Goal: Information Seeking & Learning: Learn about a topic

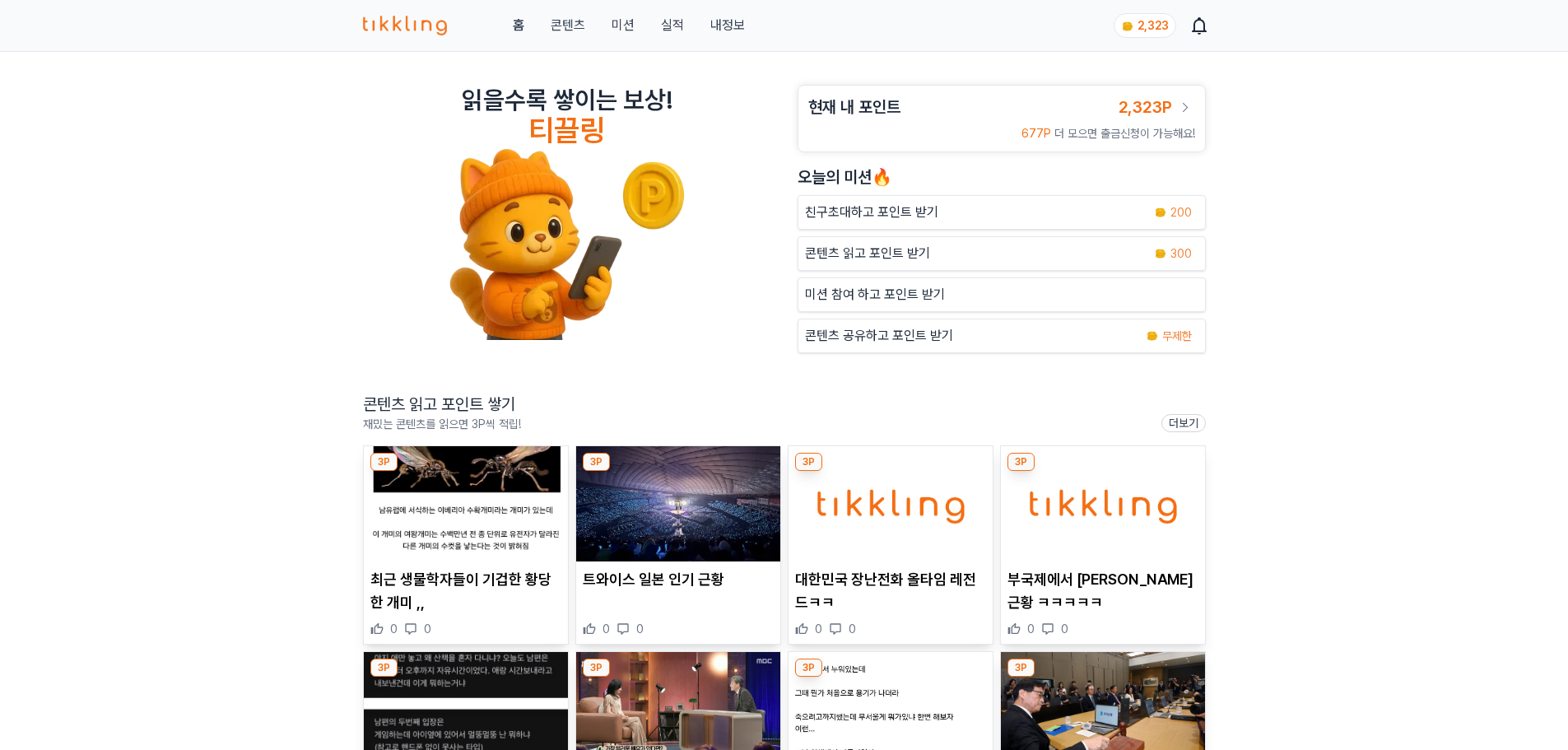
click at [495, 501] on img at bounding box center [465, 504] width 205 height 115
click at [727, 515] on img at bounding box center [678, 504] width 205 height 115
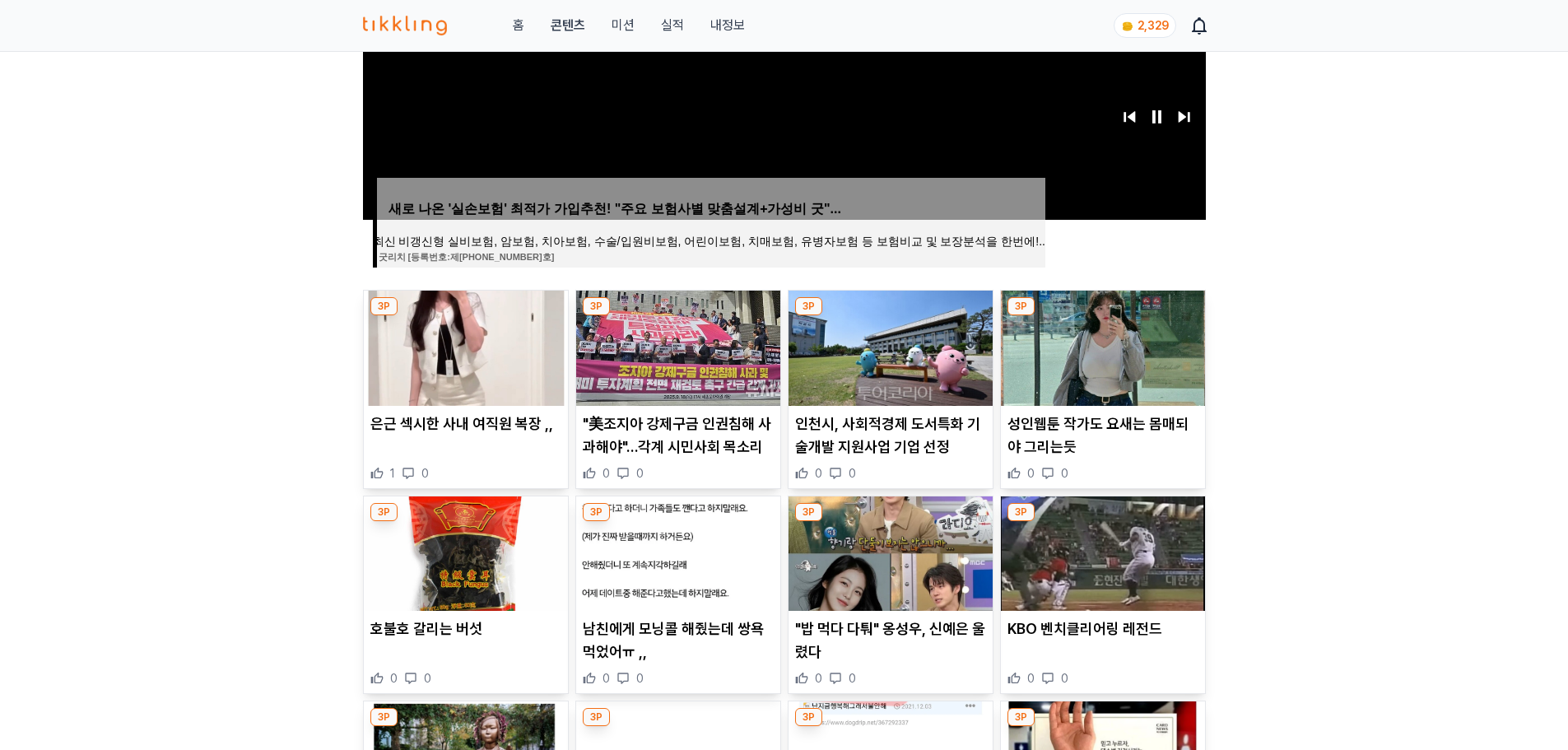
scroll to position [494, 0]
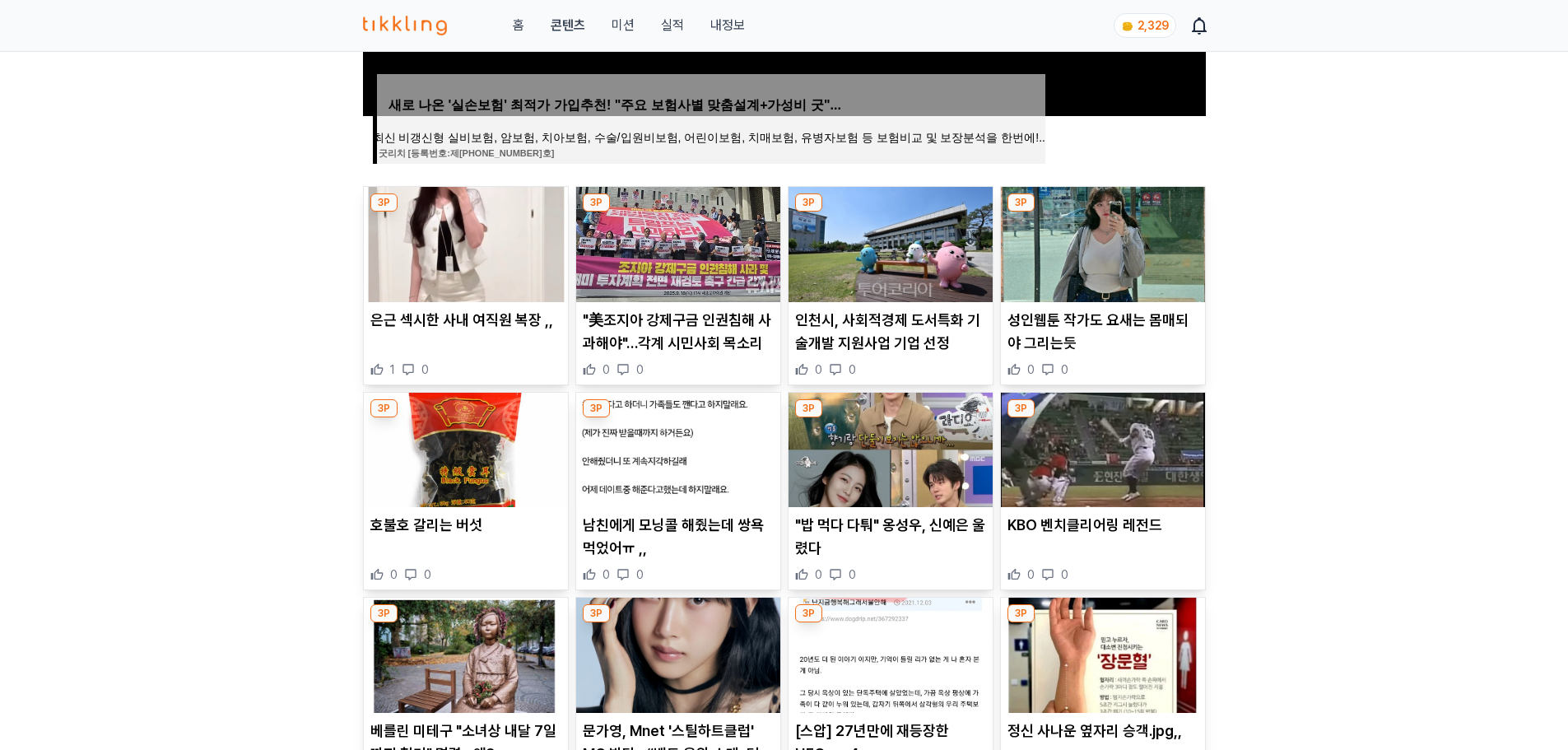
click at [456, 505] on img at bounding box center [465, 450] width 205 height 115
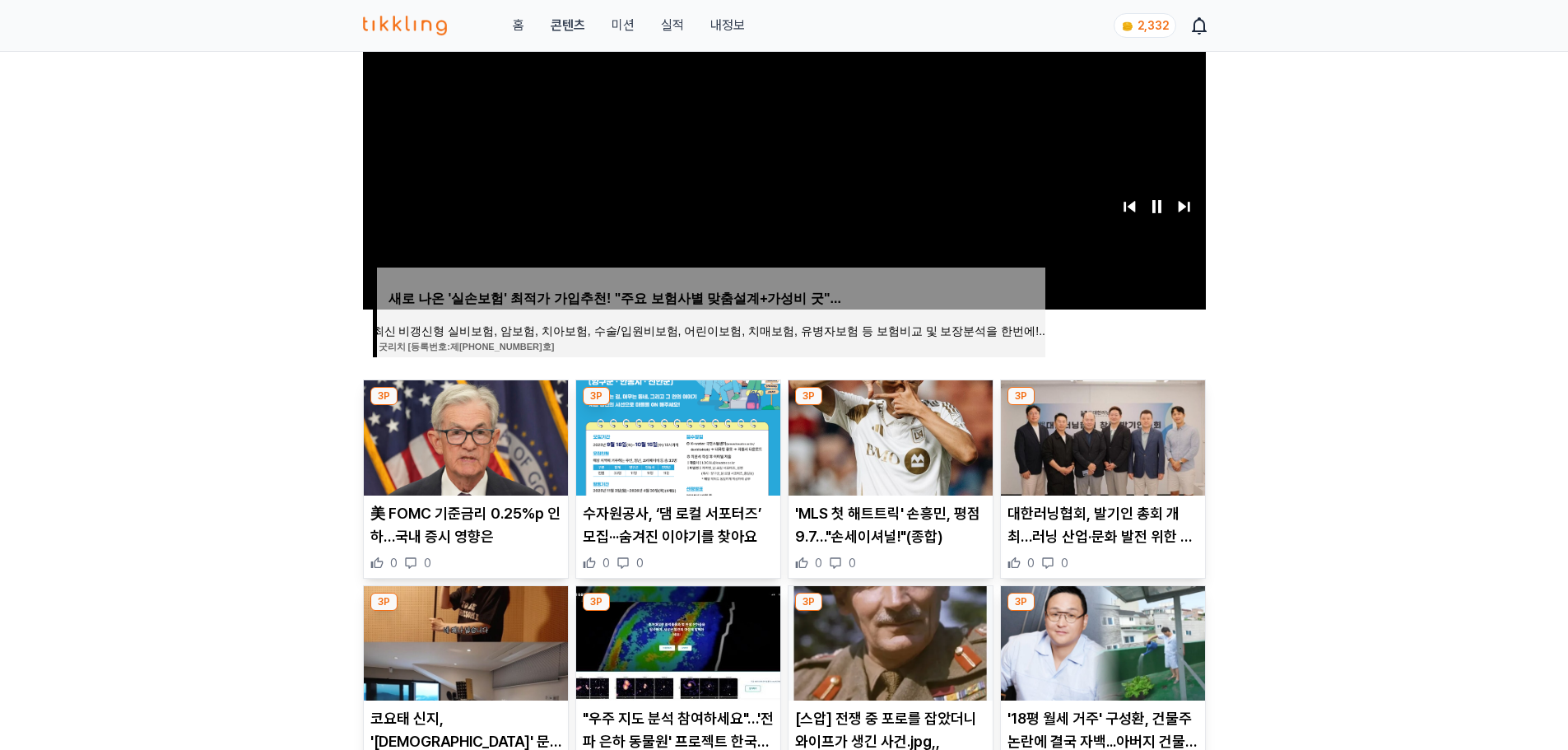
scroll to position [494, 0]
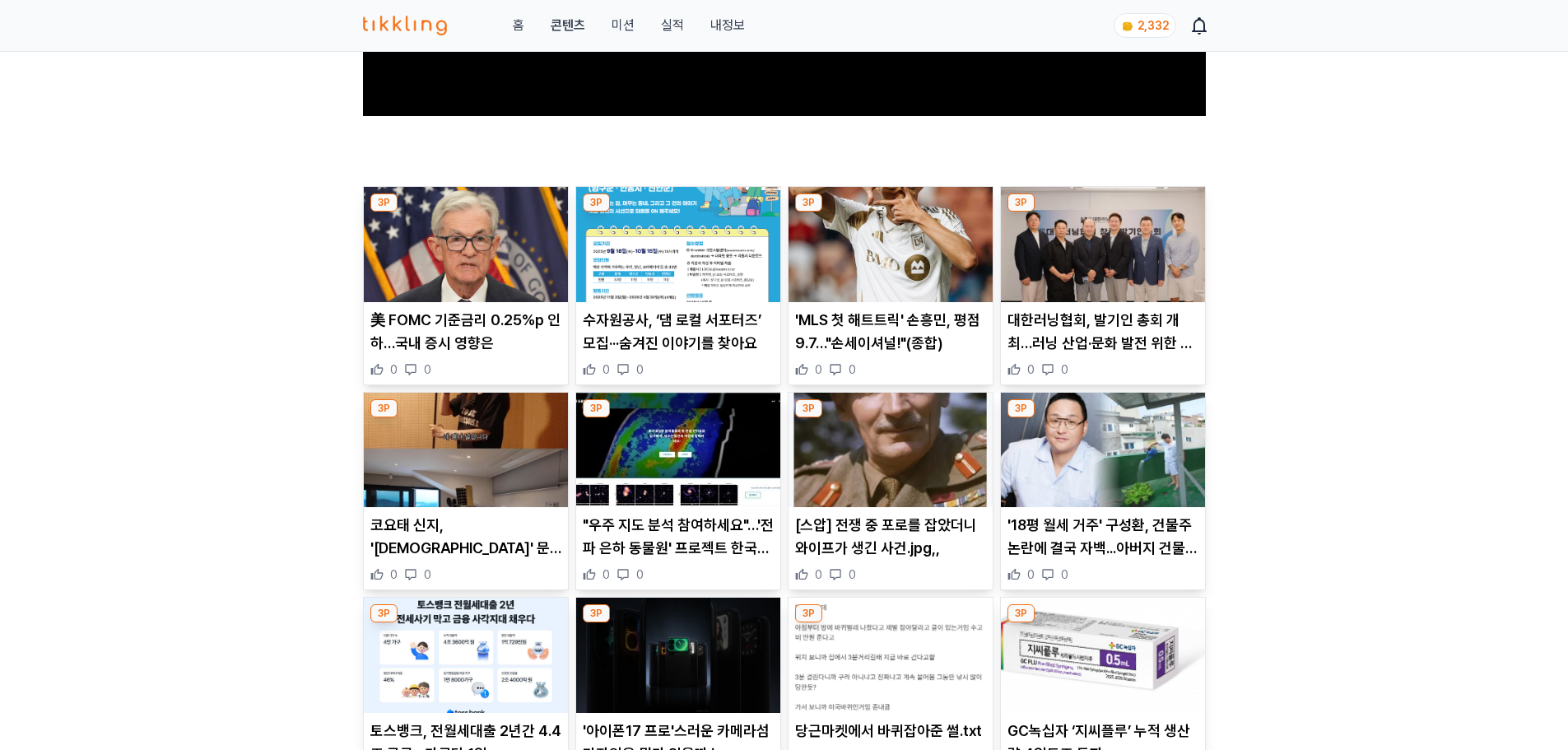
click at [526, 553] on p "코요태 신지, '예비 신랑' 문원과 한집살이 중…“신혼집 최초 공개”" at bounding box center [465, 538] width 191 height 47
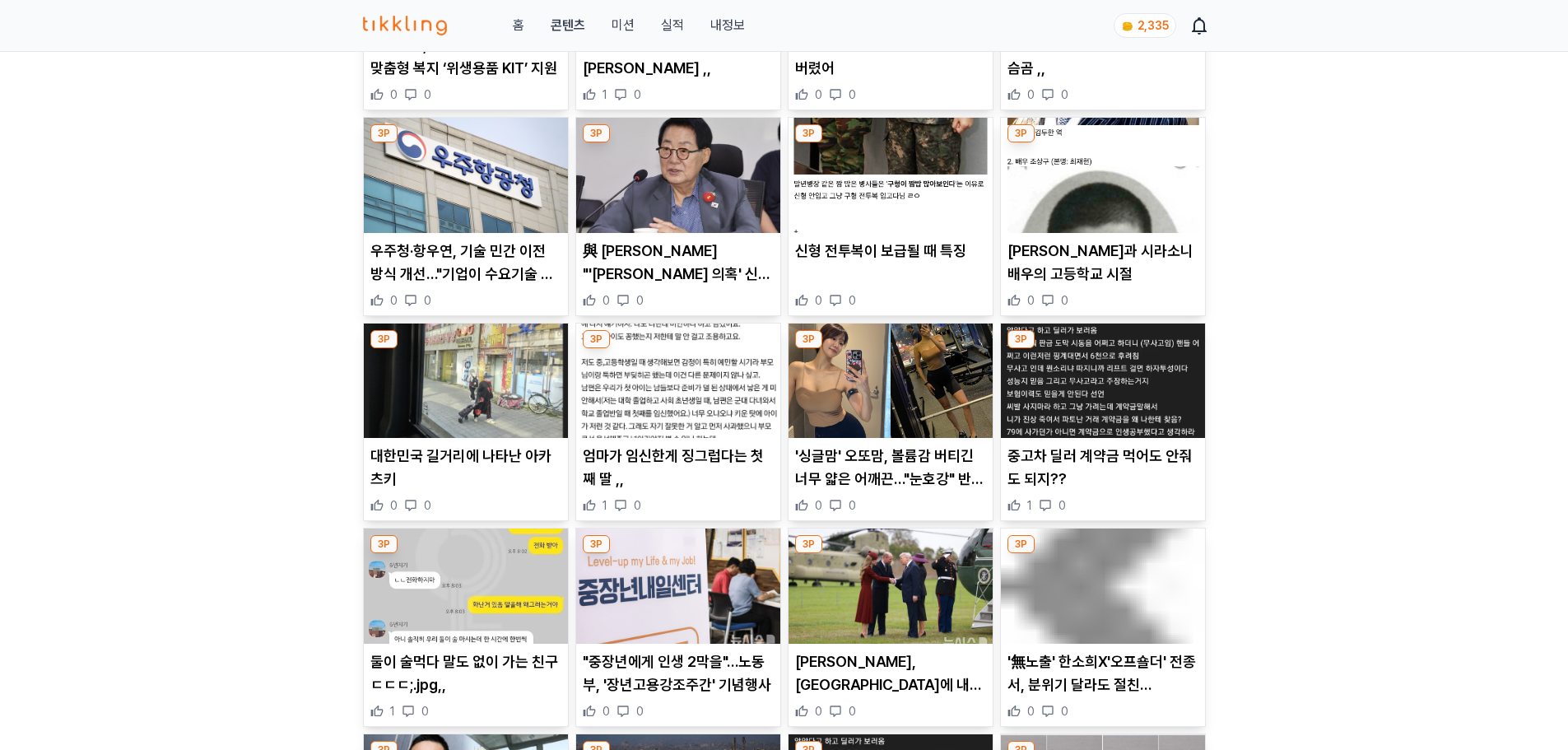
scroll to position [989, 0]
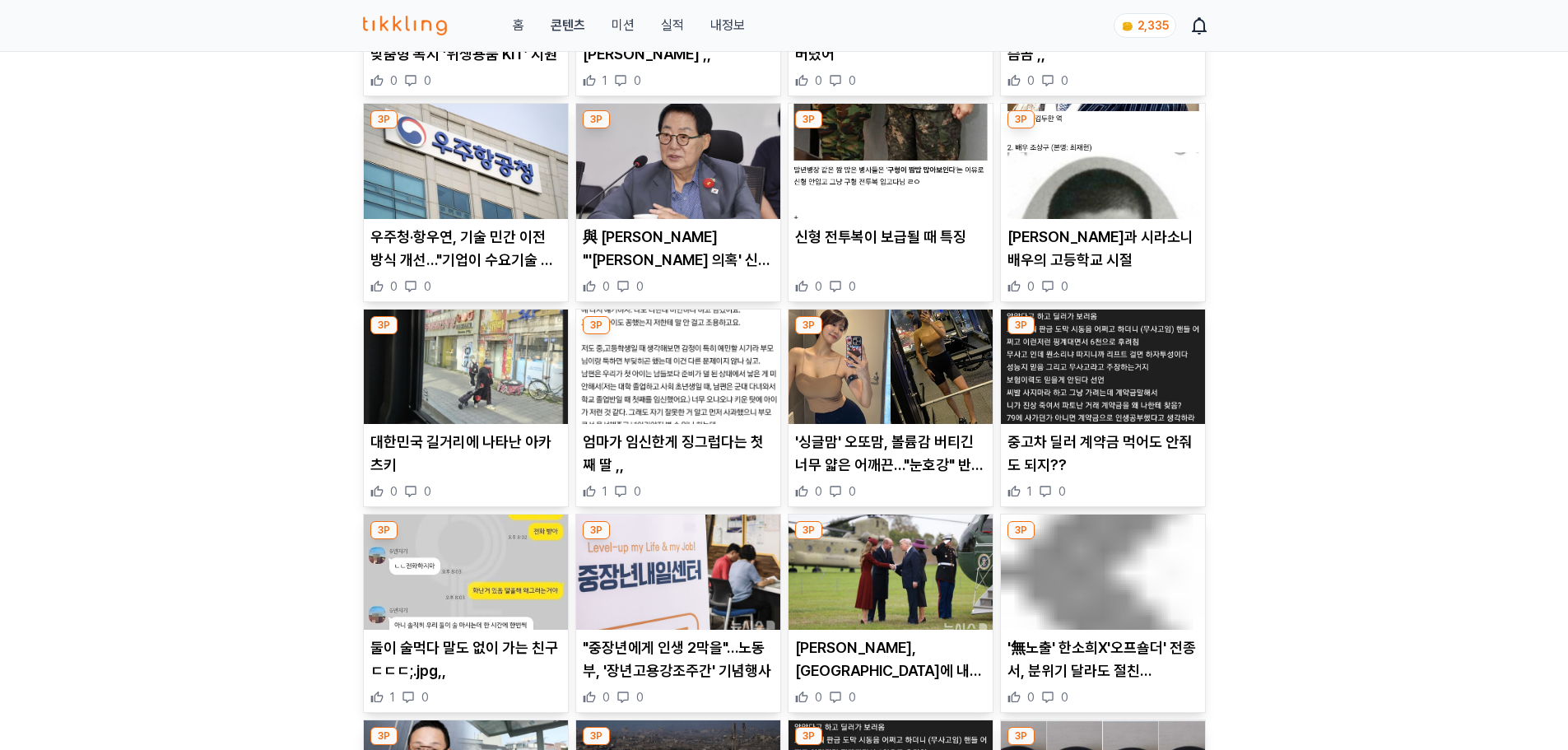
click at [410, 448] on p "대한민국 길거리에 나타난 아카츠키" at bounding box center [465, 454] width 191 height 47
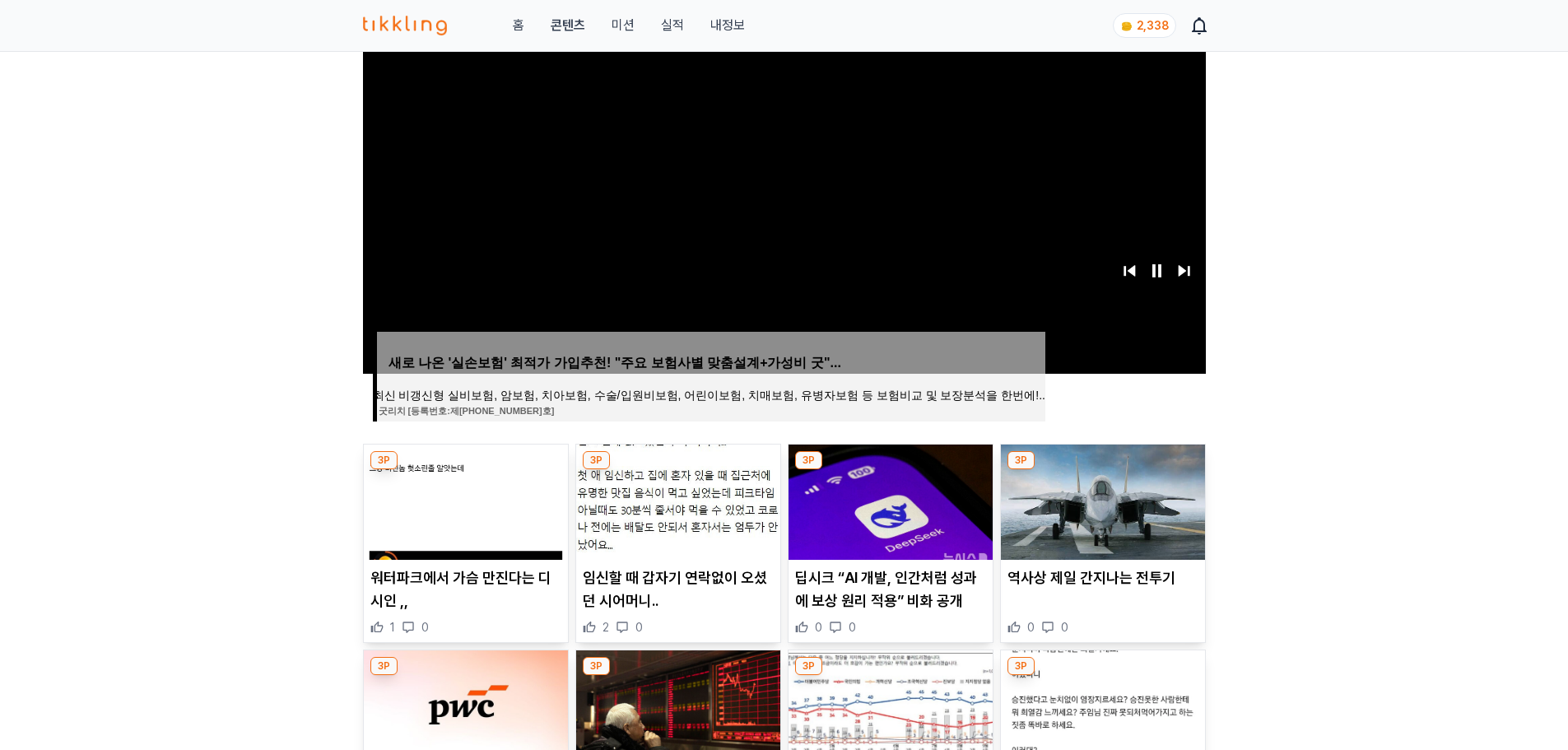
scroll to position [494, 0]
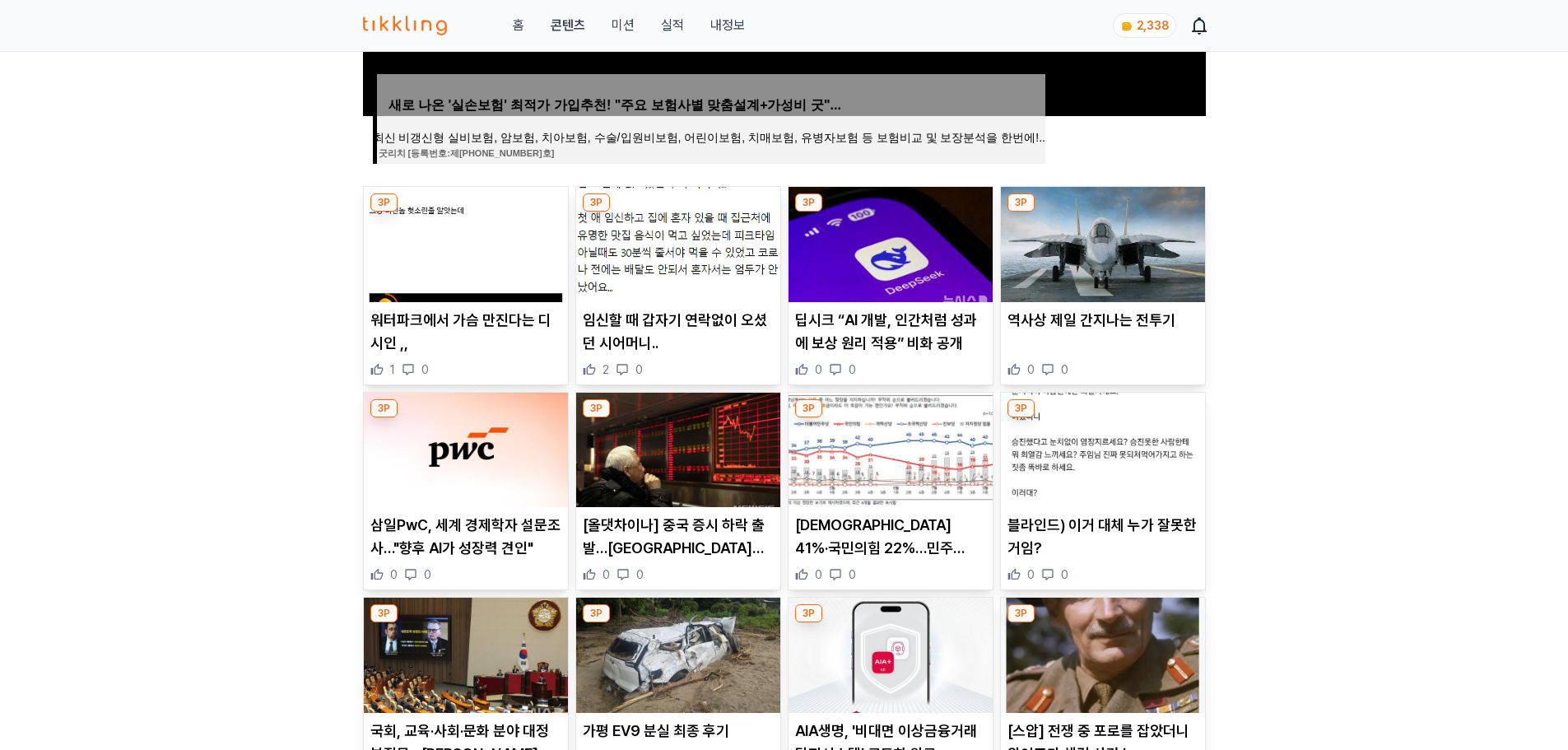
drag, startPoint x: 737, startPoint y: 324, endPoint x: 733, endPoint y: 349, distance: 25.3
click at [736, 324] on p "임신할 때 갑자기 연락없이 오셨던 시어머니.." at bounding box center [678, 332] width 191 height 47
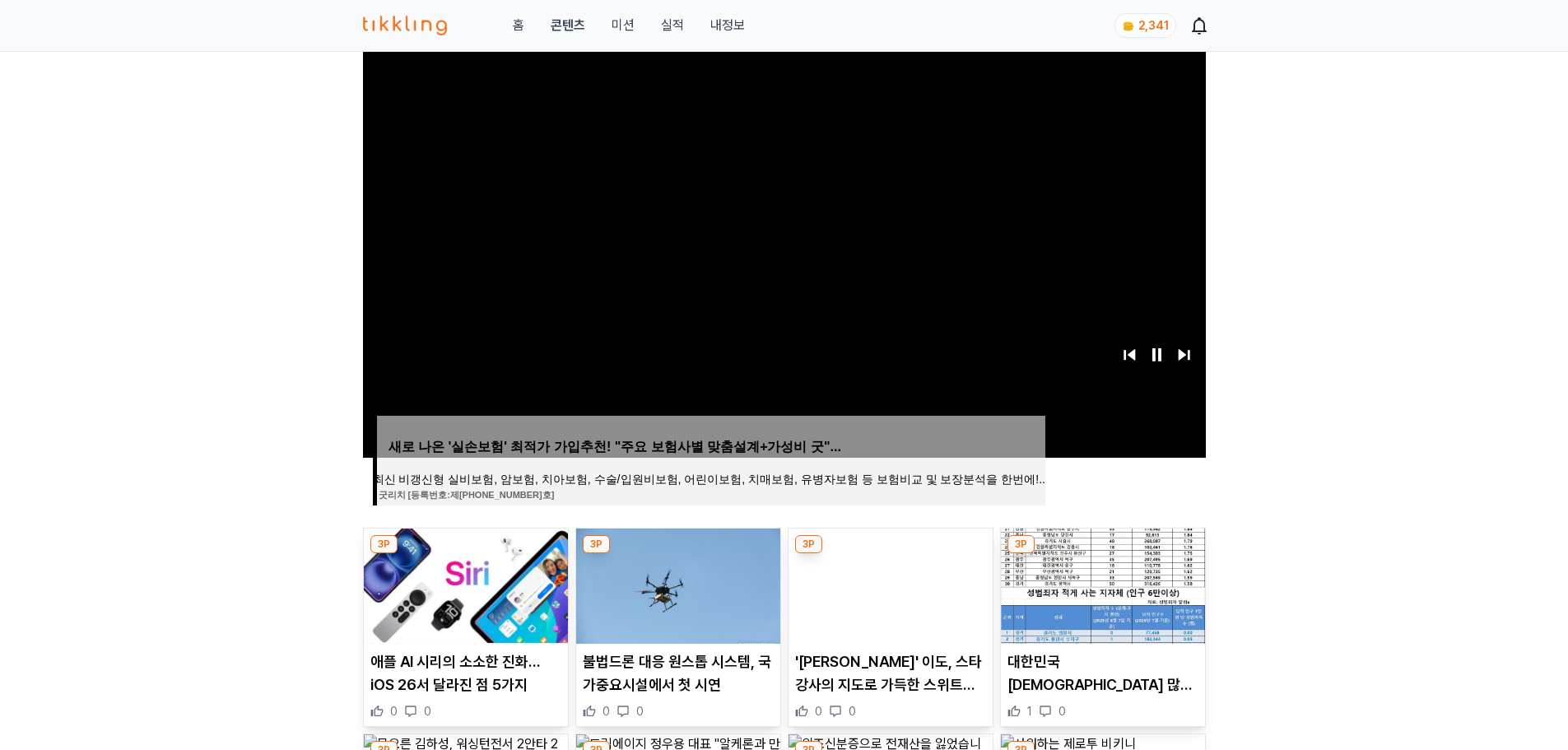
scroll to position [411, 0]
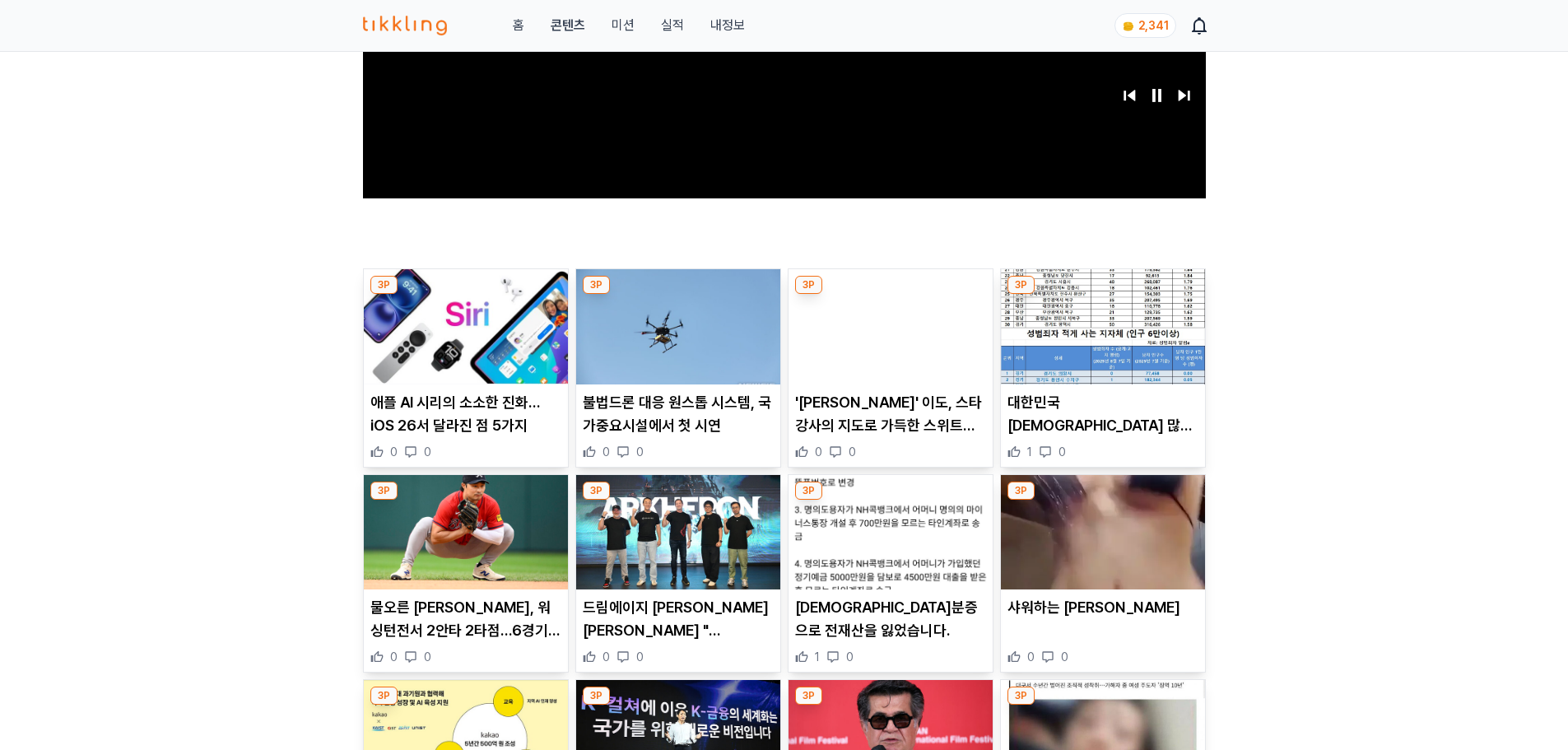
click at [936, 545] on img at bounding box center [890, 533] width 205 height 115
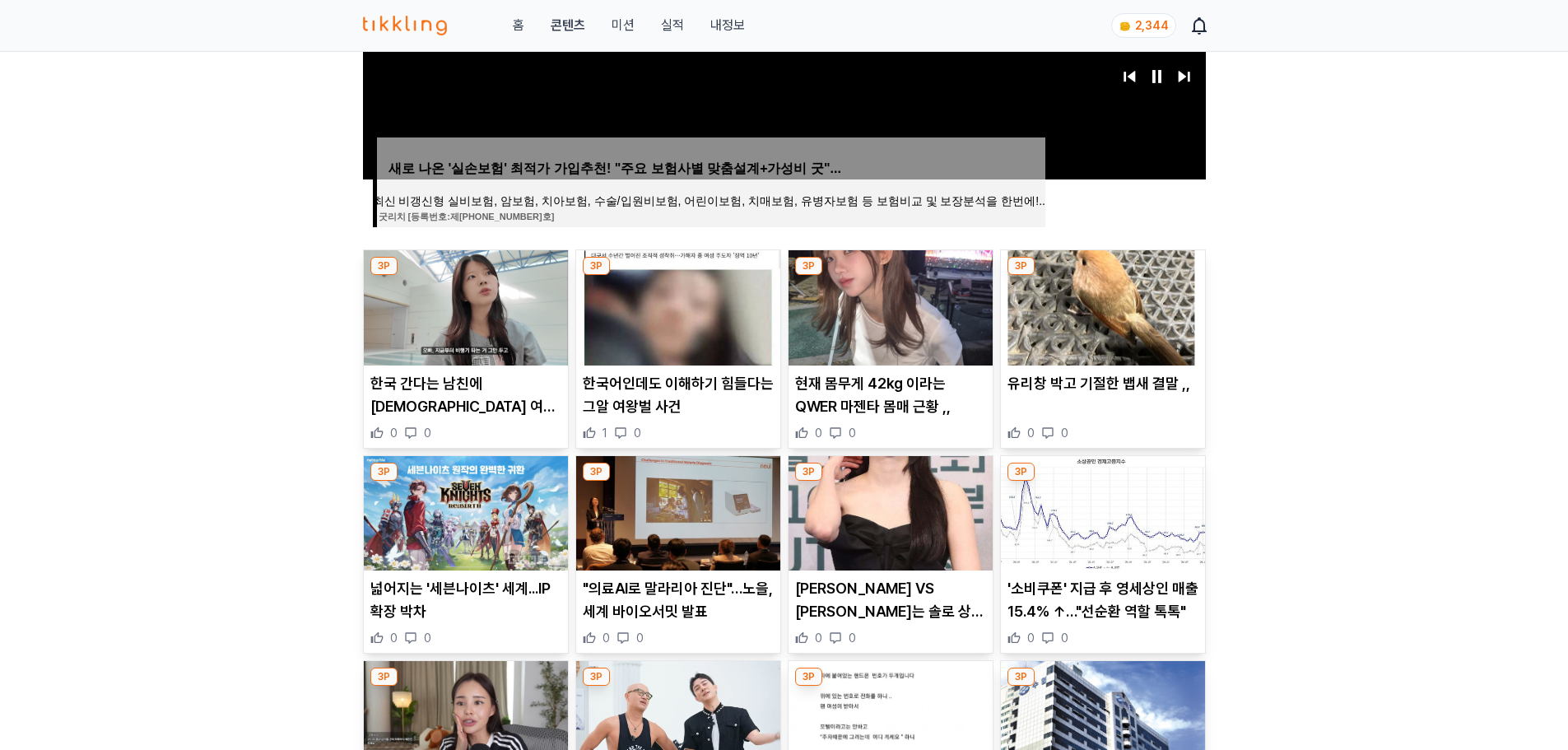
scroll to position [576, 0]
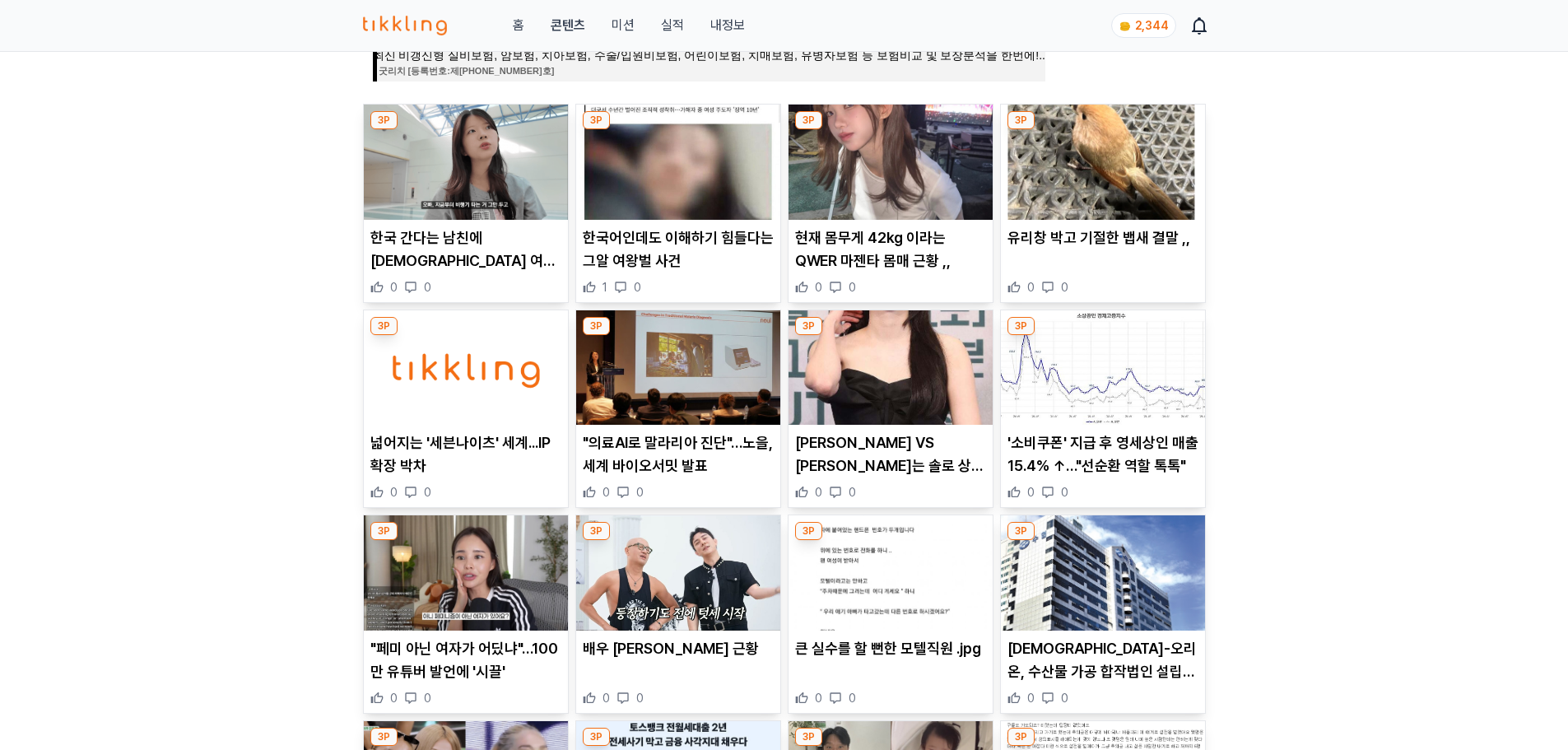
click at [1104, 460] on p "'소비쿠폰' 지급 후 영세상인 매출 15.4% ↑…"선순환 역할 톡톡"" at bounding box center [1103, 455] width 191 height 47
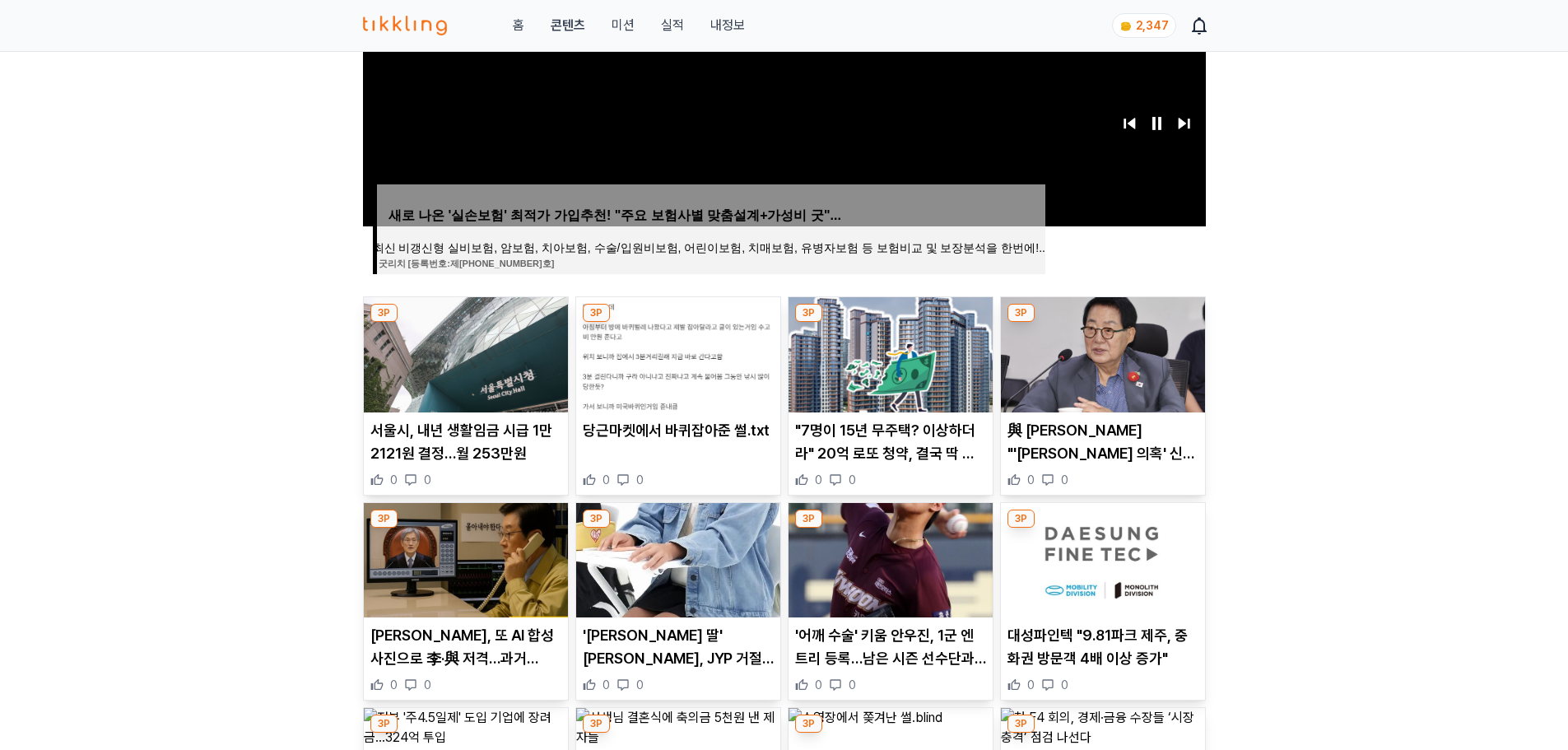
scroll to position [494, 0]
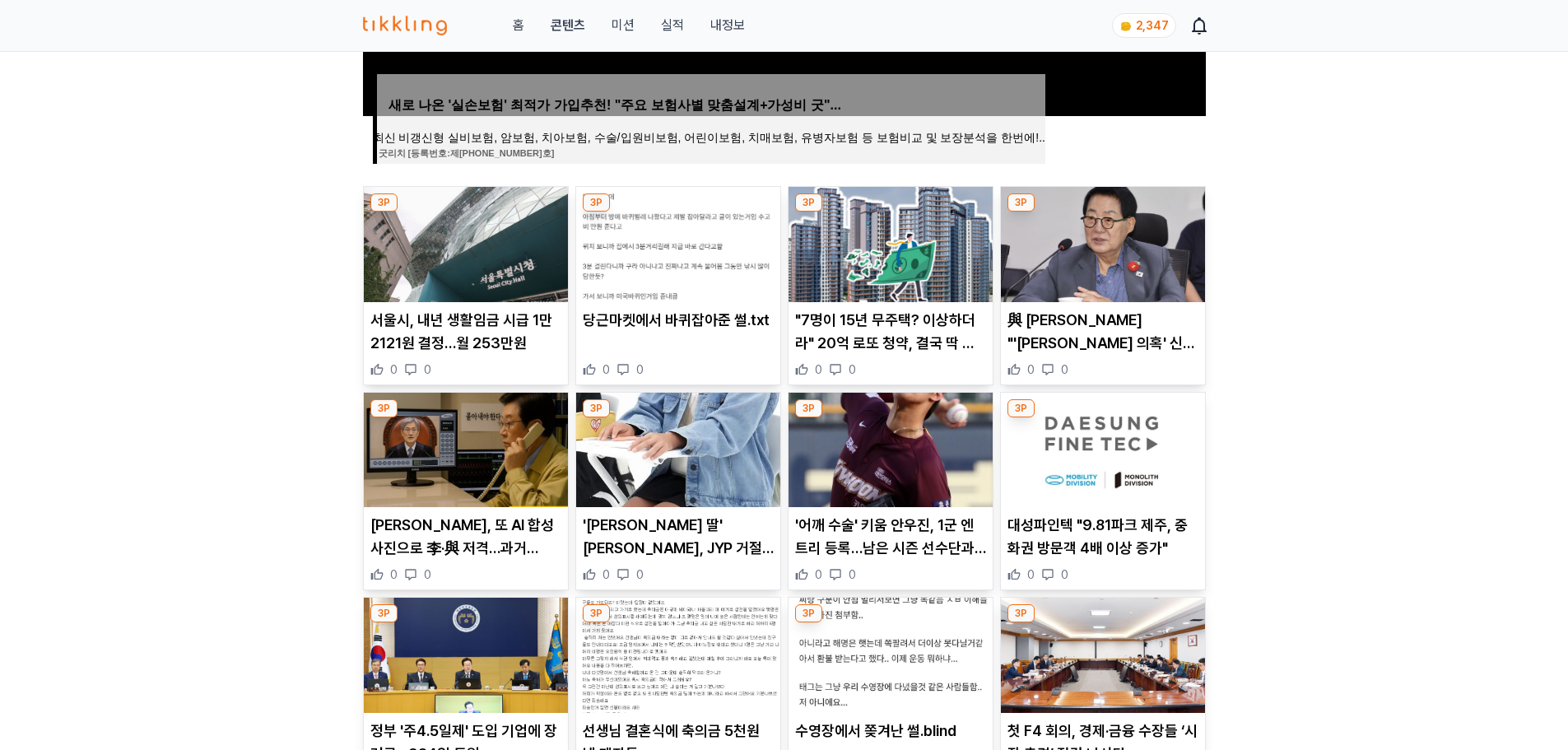
click at [688, 532] on p "'송종국 딸' 송지아, JYP 거절하고 골프…"왜 어려운 길 가는 걸까"" at bounding box center [678, 538] width 191 height 47
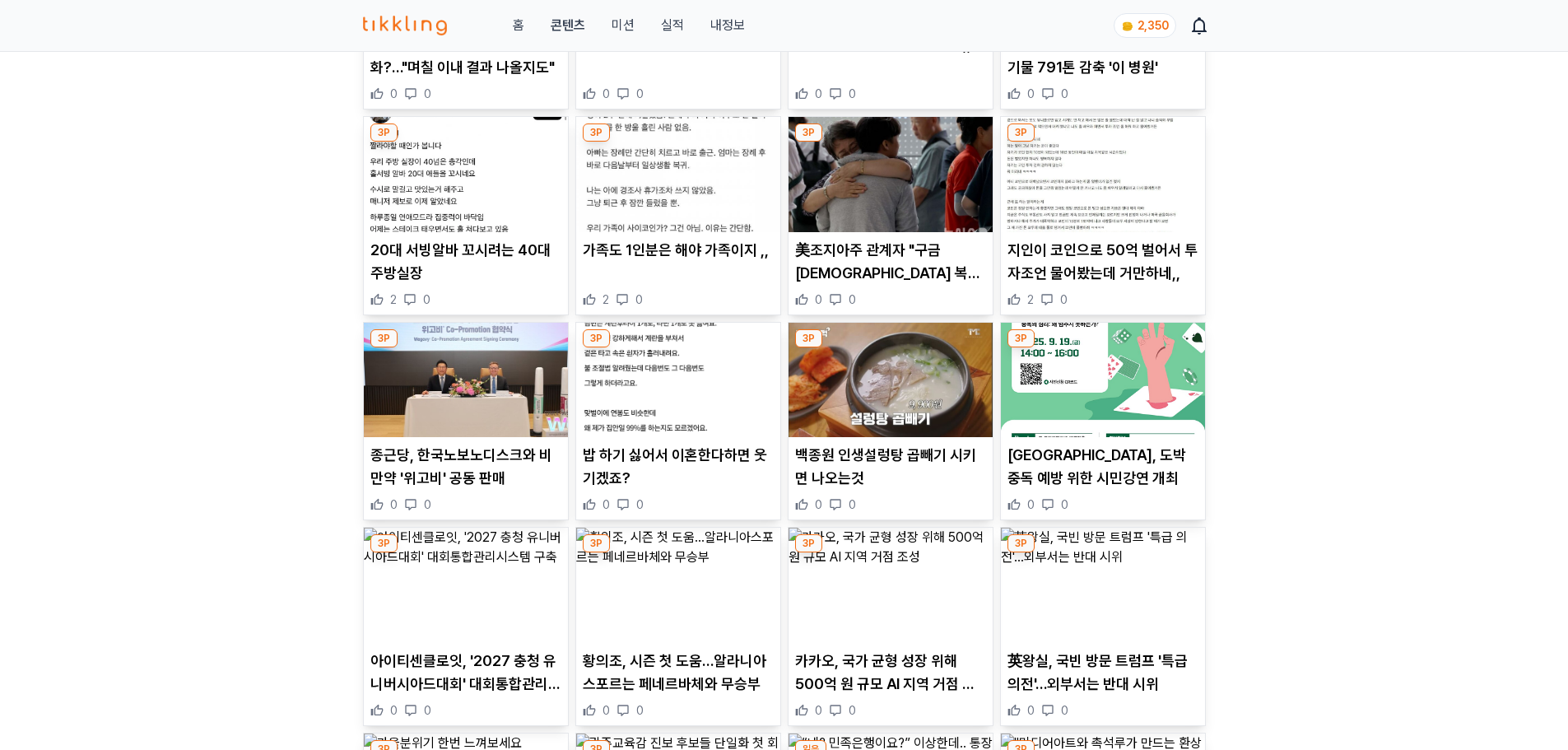
scroll to position [1400, 0]
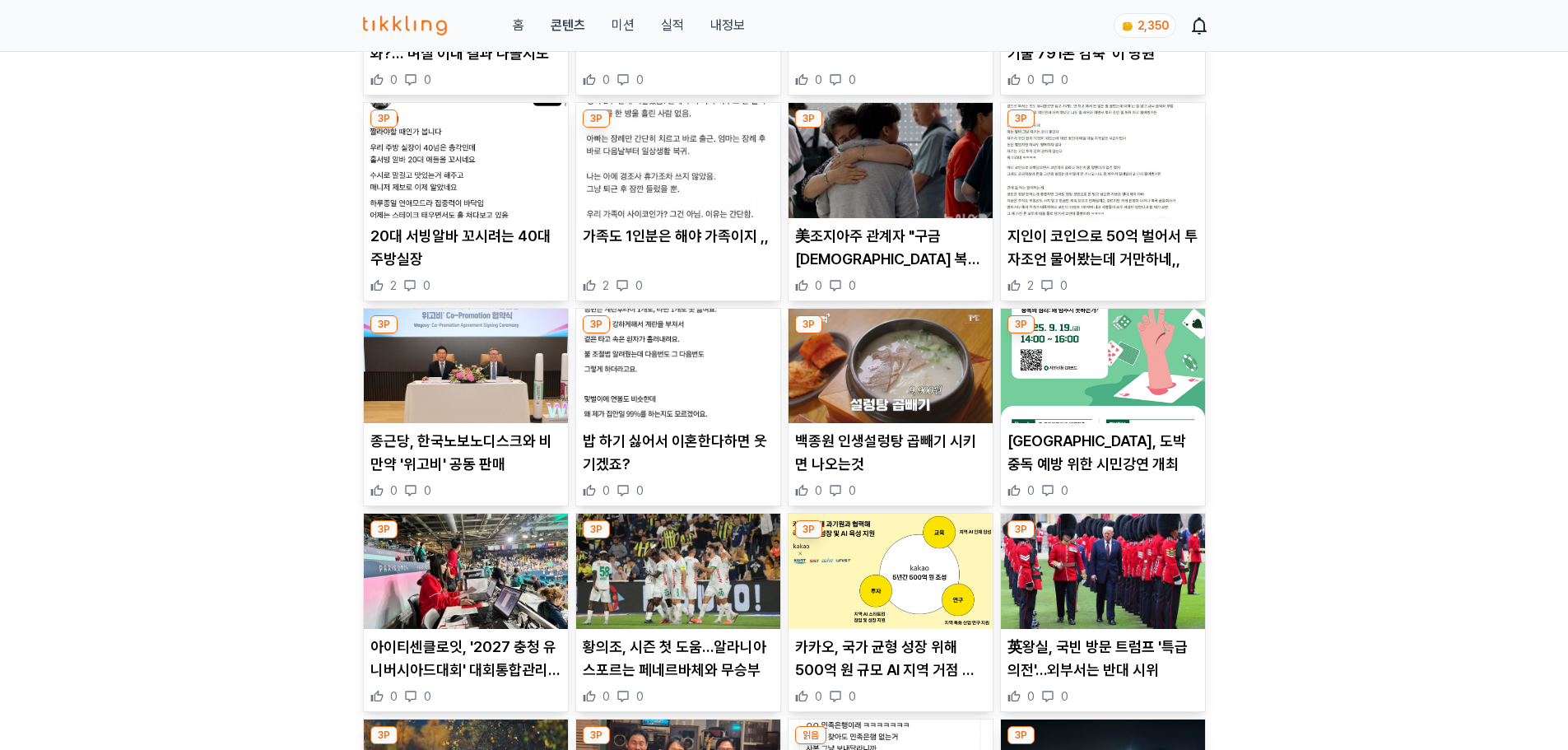
click at [893, 253] on p "美조지아주 관계자 "구금 [DEMOGRAPHIC_DATA] 복귀 논의 중…韓 의존 불가피"" at bounding box center [890, 248] width 191 height 47
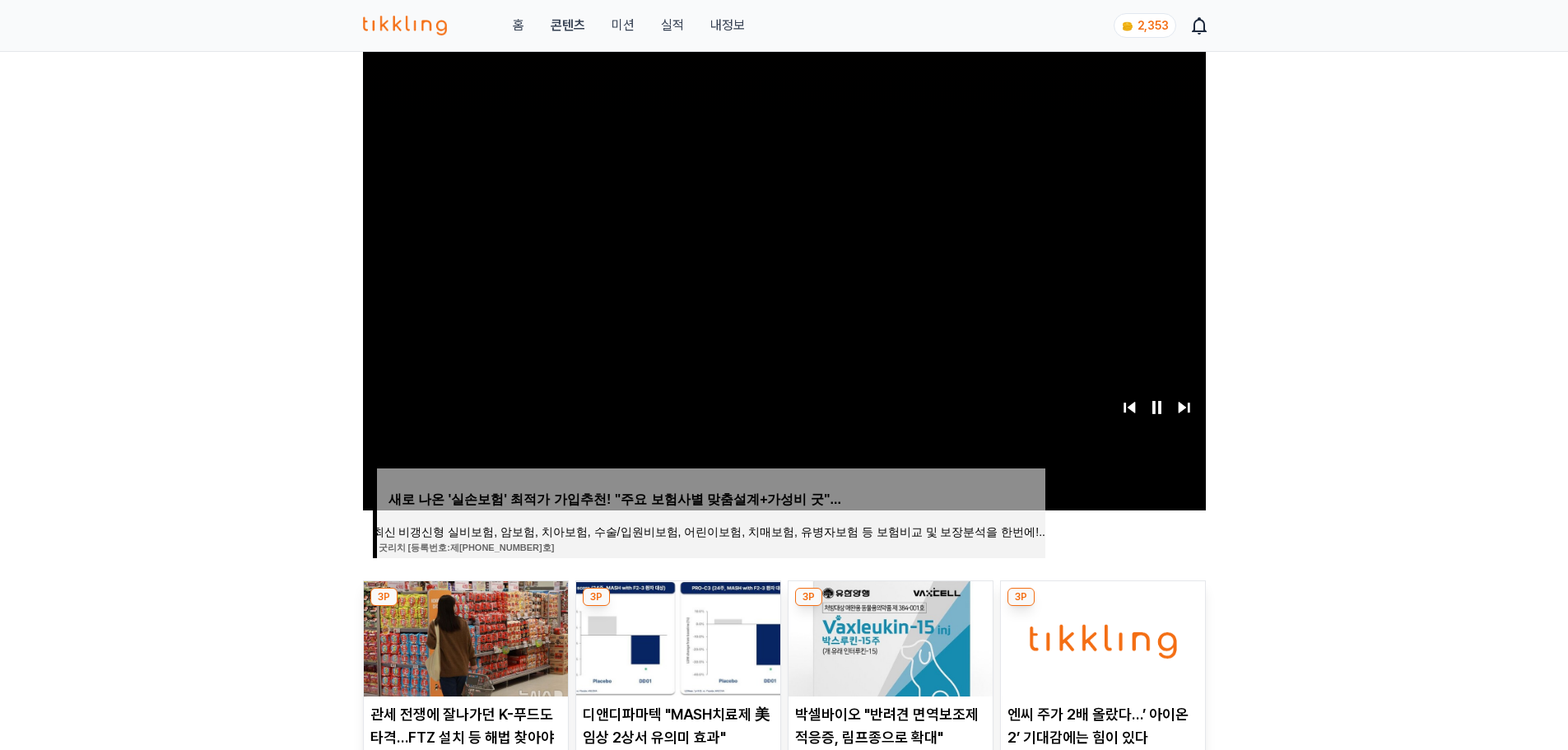
scroll to position [411, 0]
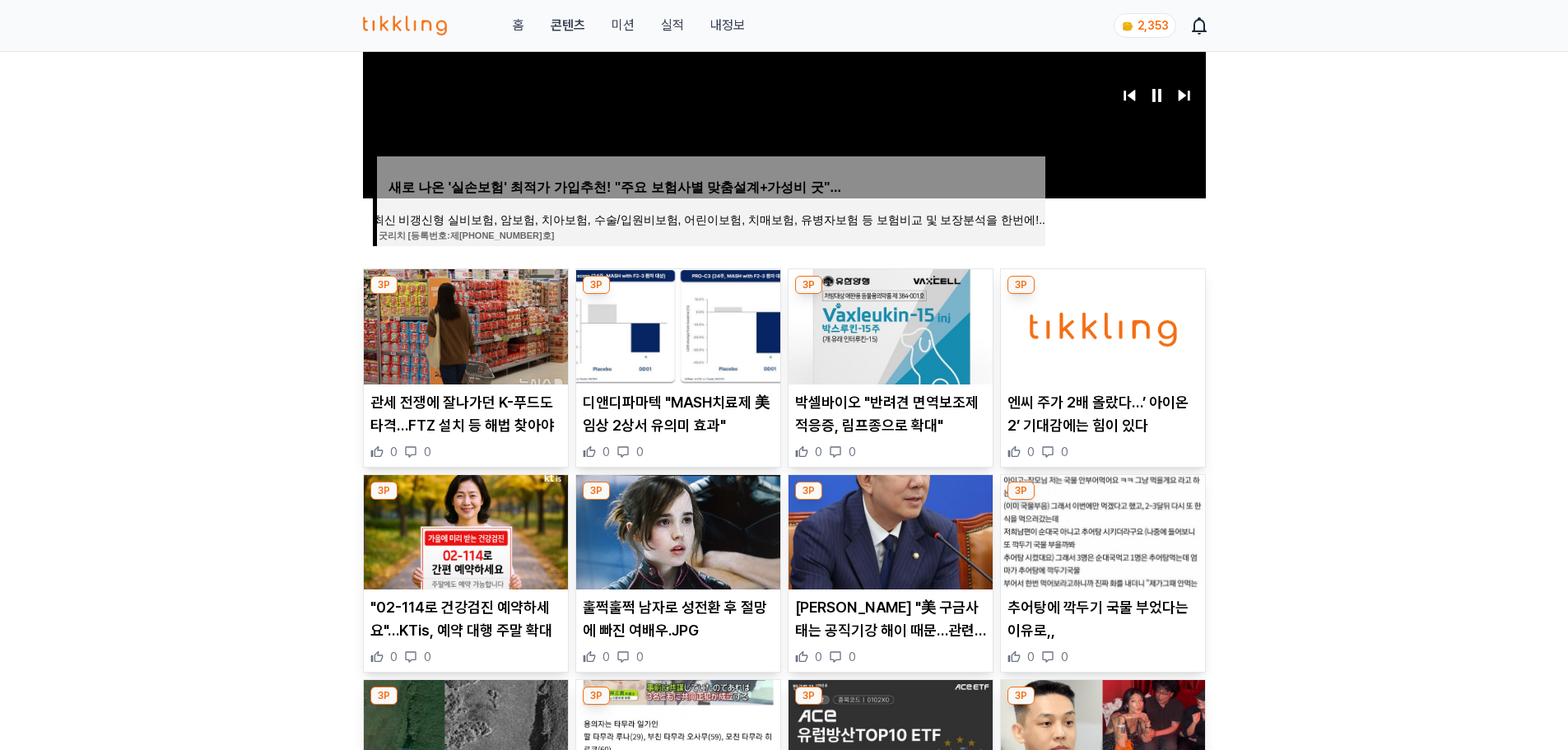
click at [1071, 422] on p "엔씨 주가 2배 올랐다…’ 아이온 2’ 기대감에는 힘이 있다" at bounding box center [1103, 414] width 191 height 47
